Goal: Information Seeking & Learning: Learn about a topic

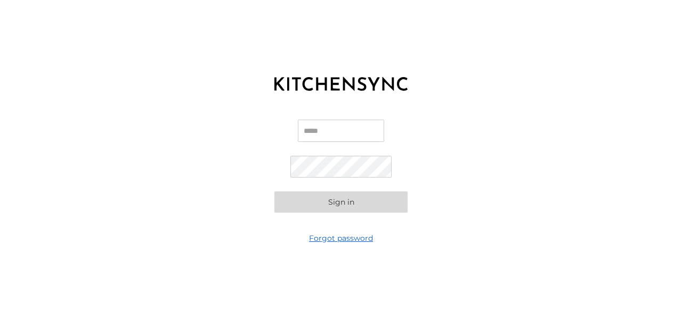
click at [359, 242] on link "Forgot password" at bounding box center [341, 238] width 64 height 11
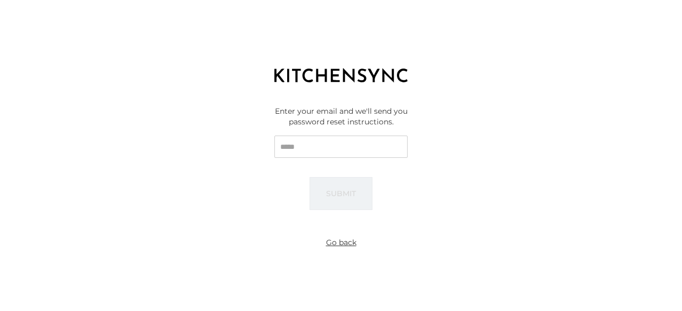
click at [330, 147] on input "Email" at bounding box center [340, 147] width 133 height 22
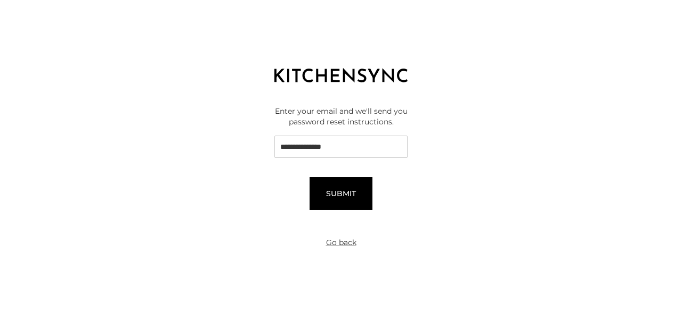
type input "**********"
click at [339, 186] on button "Submit" at bounding box center [340, 193] width 63 height 33
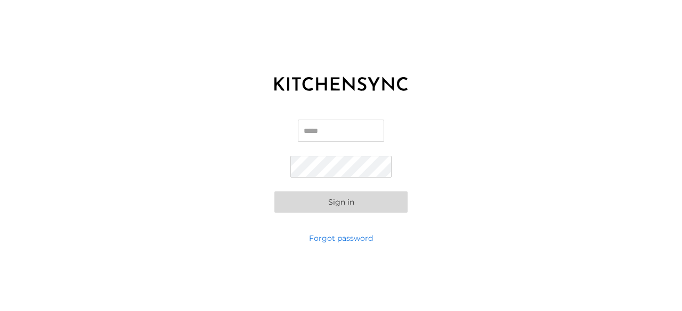
click at [321, 140] on input "Email" at bounding box center [341, 131] width 86 height 22
type input "**********"
click at [341, 199] on button "Sign in" at bounding box center [340, 202] width 133 height 21
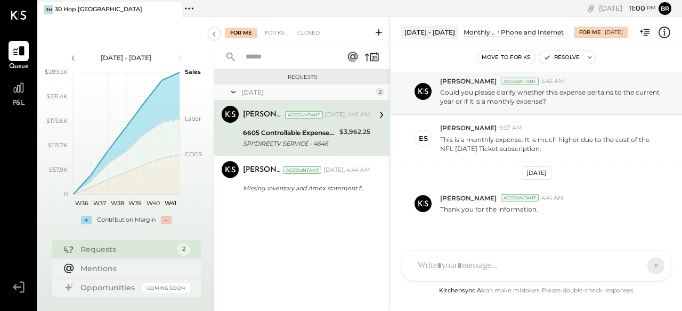
scroll to position [43, 0]
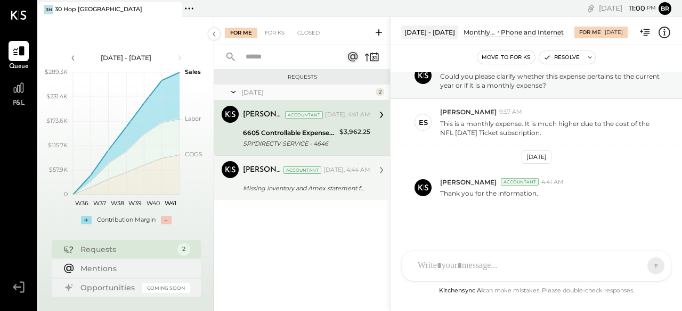
click at [351, 186] on div "Missing inventory and Amex statement for P09.25" at bounding box center [305, 188] width 124 height 11
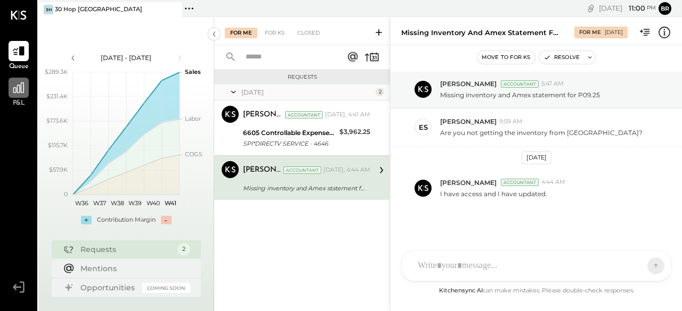
click at [10, 94] on div at bounding box center [19, 88] width 20 height 20
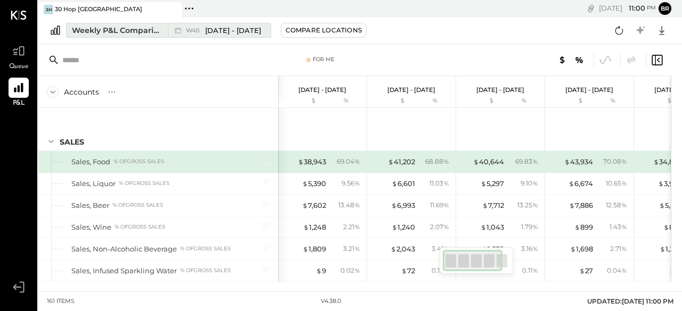
click at [101, 28] on div "Weekly P&L Comparison" at bounding box center [116, 30] width 89 height 11
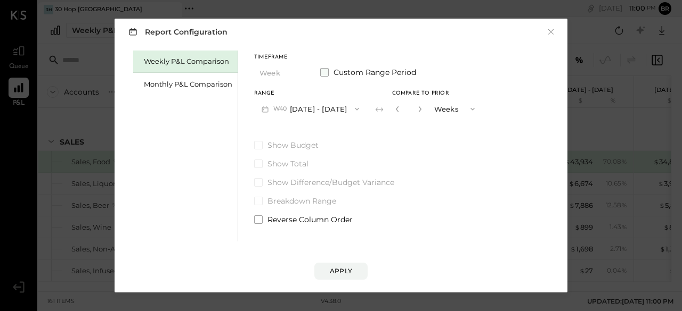
click at [328, 74] on label "Custom Range Period" at bounding box center [368, 72] width 96 height 11
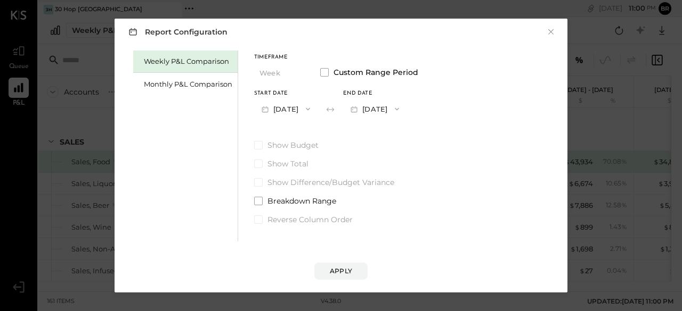
click at [312, 107] on icon "button" at bounding box center [308, 109] width 9 height 9
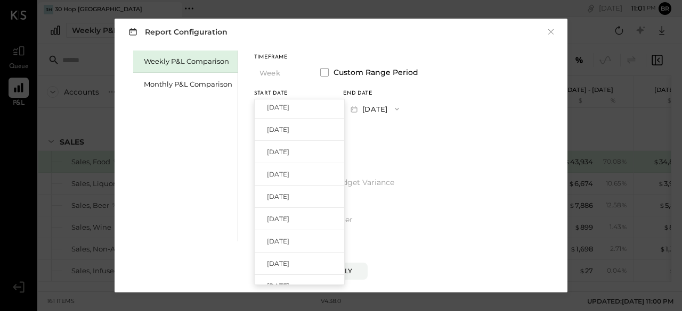
scroll to position [440, 0]
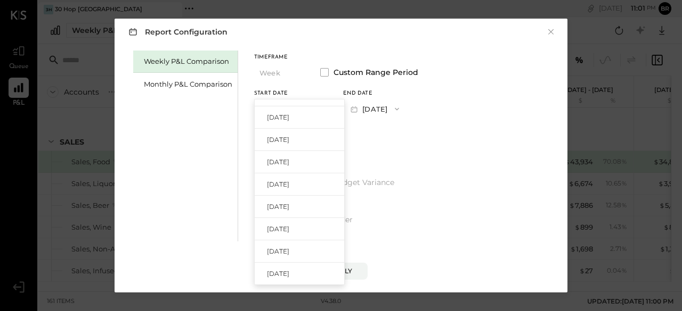
click at [442, 206] on div "Weekly P&L Comparison Monthly P&L Comparison Timeframe Week Custom Range Period…" at bounding box center [340, 145] width 431 height 194
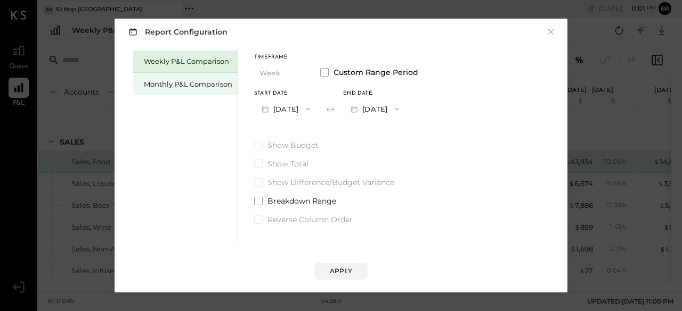
click at [183, 77] on div "Monthly P&L Comparison" at bounding box center [185, 84] width 104 height 22
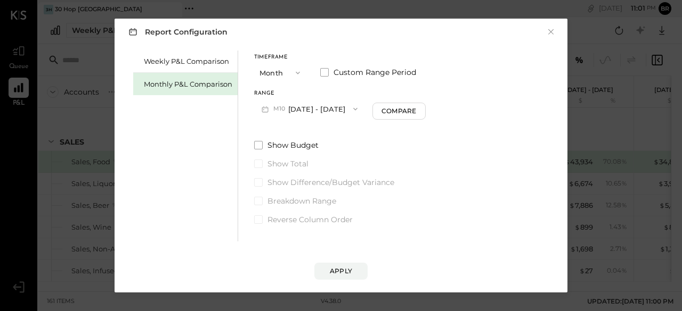
click at [335, 109] on button "M10 [DATE] - [DATE]" at bounding box center [309, 109] width 111 height 20
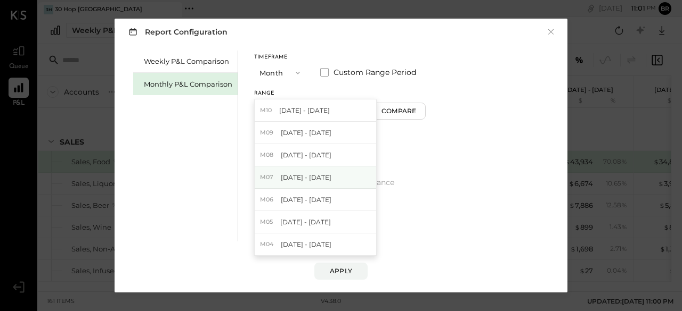
click at [318, 176] on span "[DATE] - [DATE]" at bounding box center [306, 177] width 51 height 9
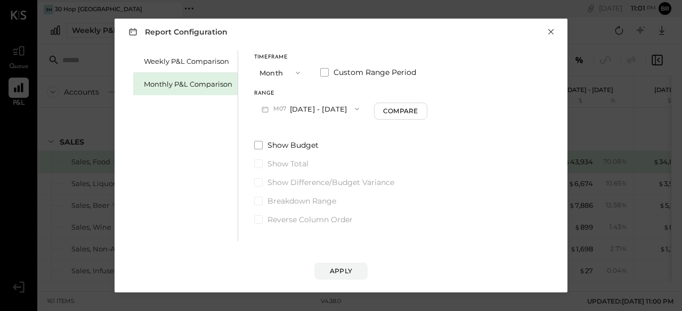
click at [551, 32] on button "×" at bounding box center [551, 32] width 10 height 11
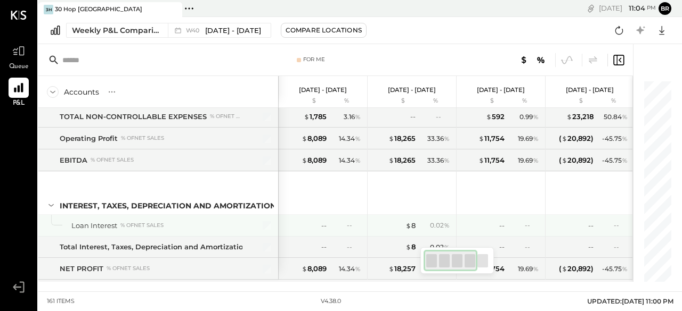
scroll to position [0, 0]
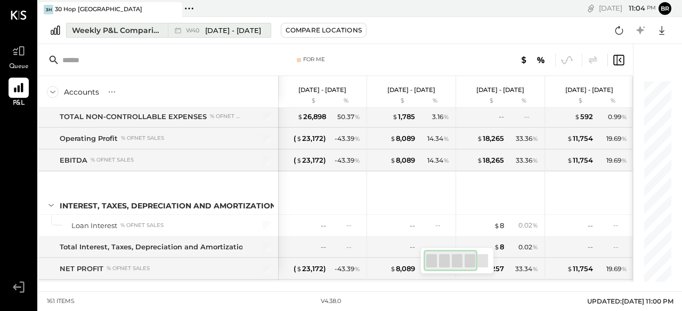
click at [257, 31] on span "[DATE] - [DATE]" at bounding box center [233, 31] width 56 height 10
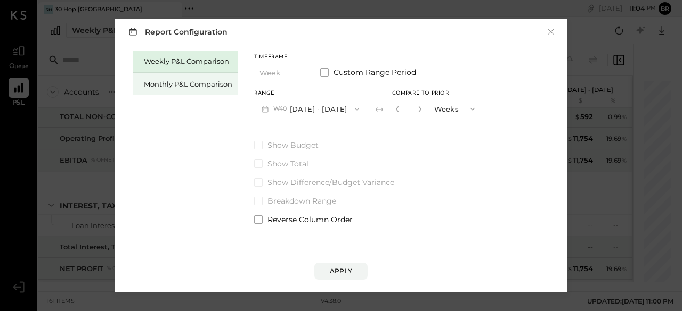
click at [197, 89] on div "Monthly P&L Comparison" at bounding box center [185, 84] width 104 height 22
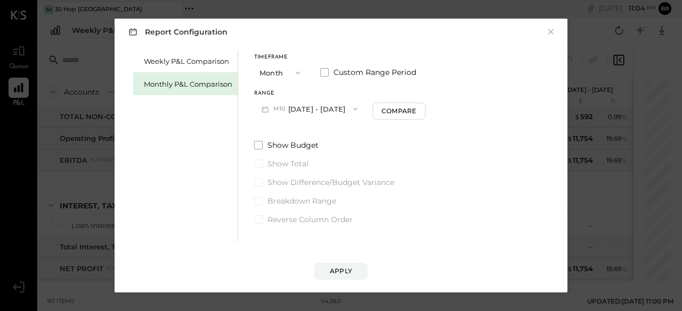
click at [284, 64] on button "Month" at bounding box center [280, 73] width 53 height 20
click at [282, 88] on span "Quarter" at bounding box center [276, 91] width 27 height 7
click at [348, 112] on button "Q4 [DATE] - [DATE]" at bounding box center [307, 109] width 107 height 20
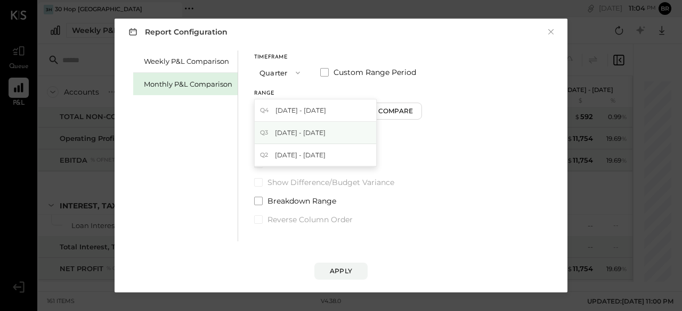
click at [339, 131] on div "Q3 [DATE] - [DATE]" at bounding box center [315, 133] width 121 height 22
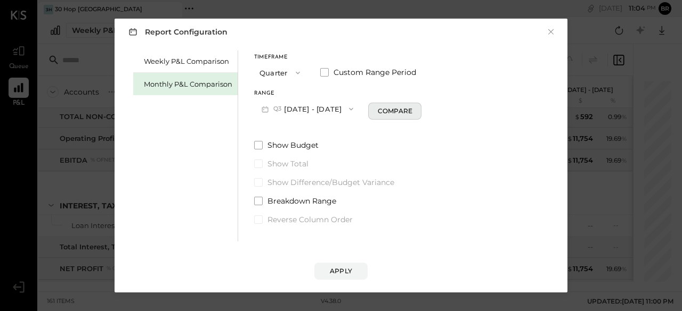
click at [412, 116] on div "Compare" at bounding box center [395, 110] width 35 height 9
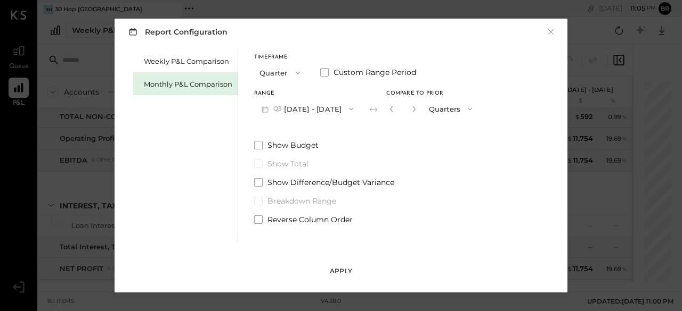
click at [346, 270] on div "Apply" at bounding box center [341, 271] width 22 height 9
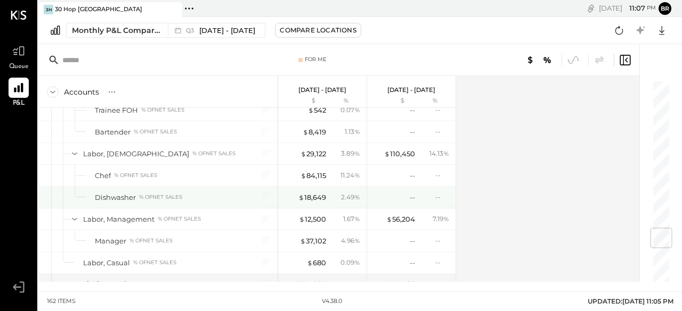
scroll to position [1240, 0]
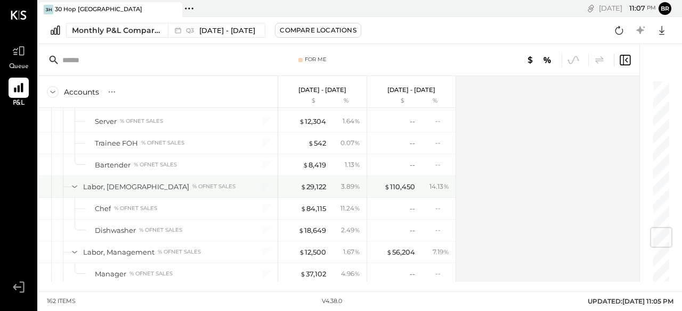
click at [75, 186] on icon at bounding box center [74, 187] width 5 height 3
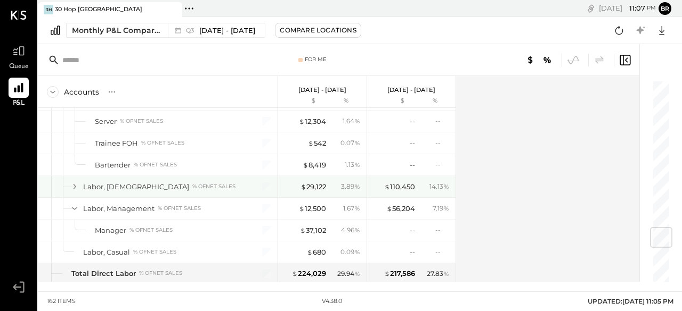
click at [75, 184] on icon at bounding box center [74, 186] width 3 height 5
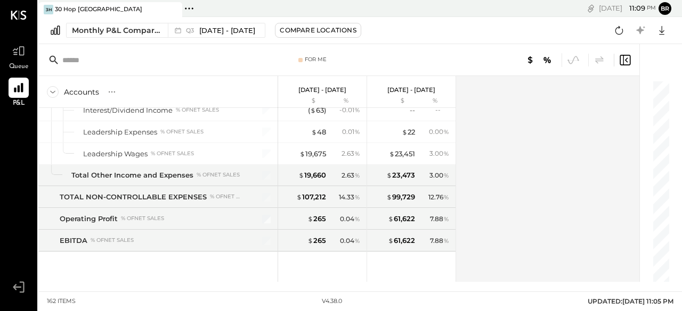
scroll to position [3011, 0]
